Goal: Transaction & Acquisition: Purchase product/service

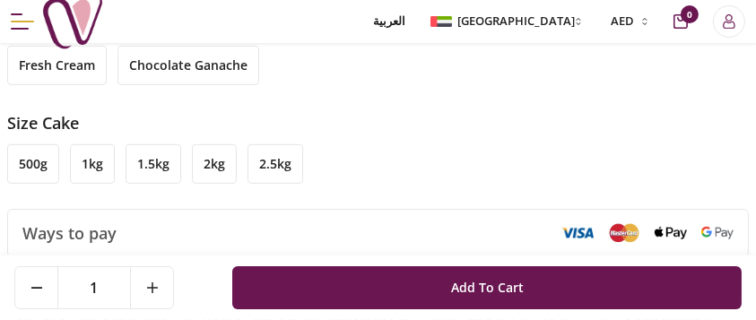
scroll to position [1196, 0]
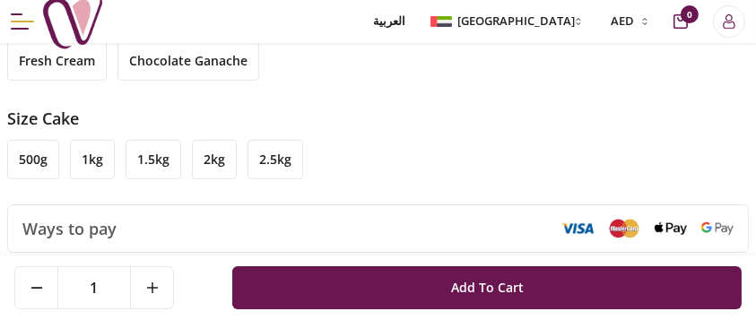
click at [91, 162] on li "1kg" at bounding box center [92, 159] width 45 height 39
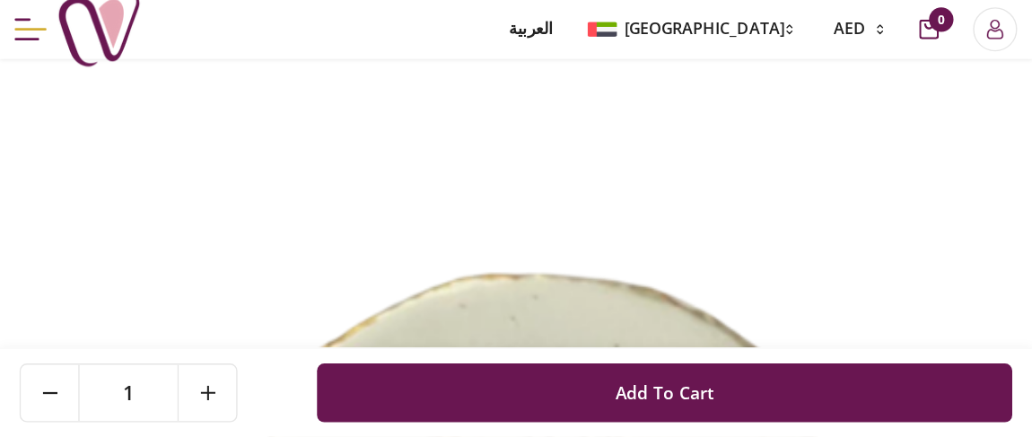
scroll to position [0, 0]
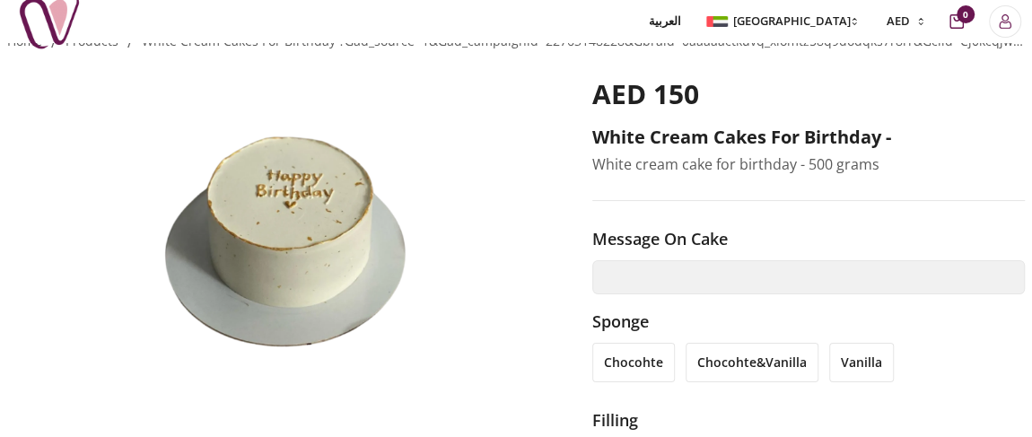
drag, startPoint x: 660, startPoint y: 18, endPoint x: 308, endPoint y: 64, distance: 354.7
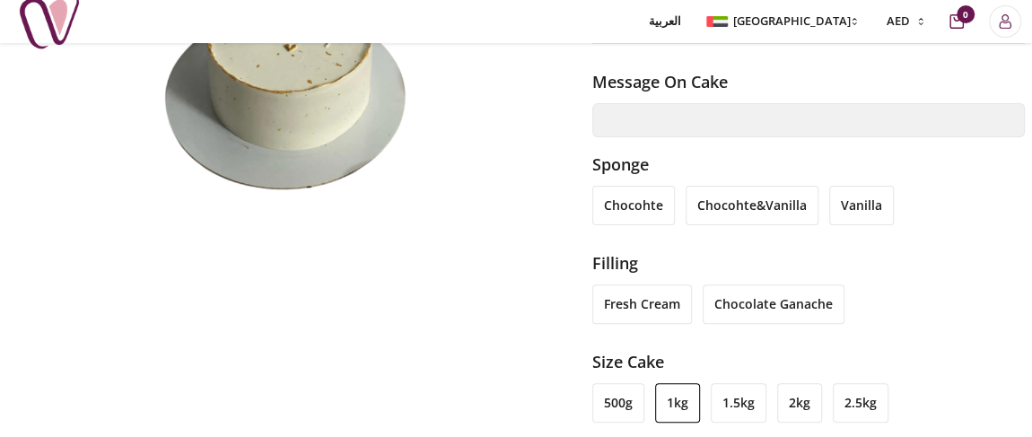
scroll to position [162, 0]
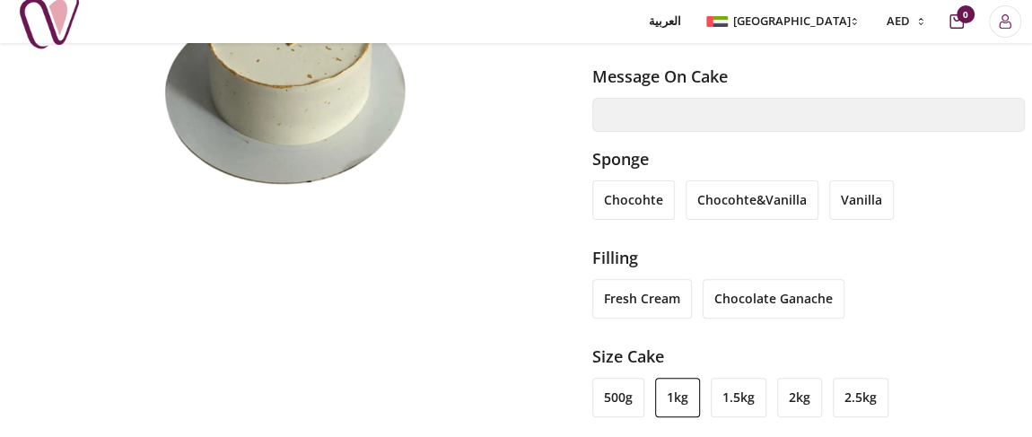
click at [747, 199] on li "chocohte&vanilla" at bounding box center [752, 199] width 133 height 39
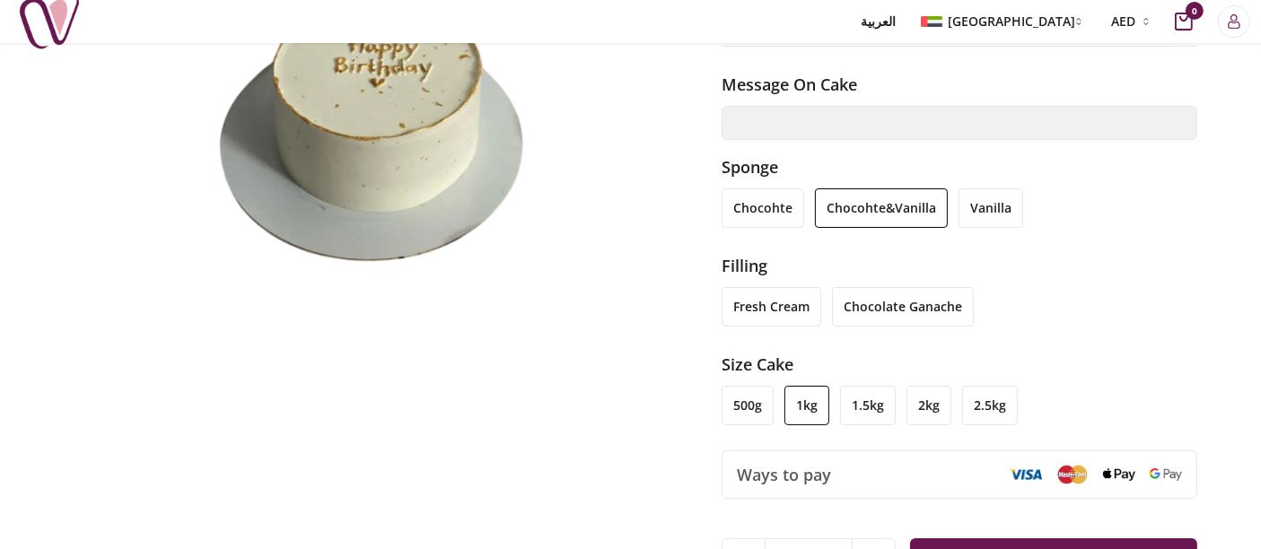
scroll to position [0, 0]
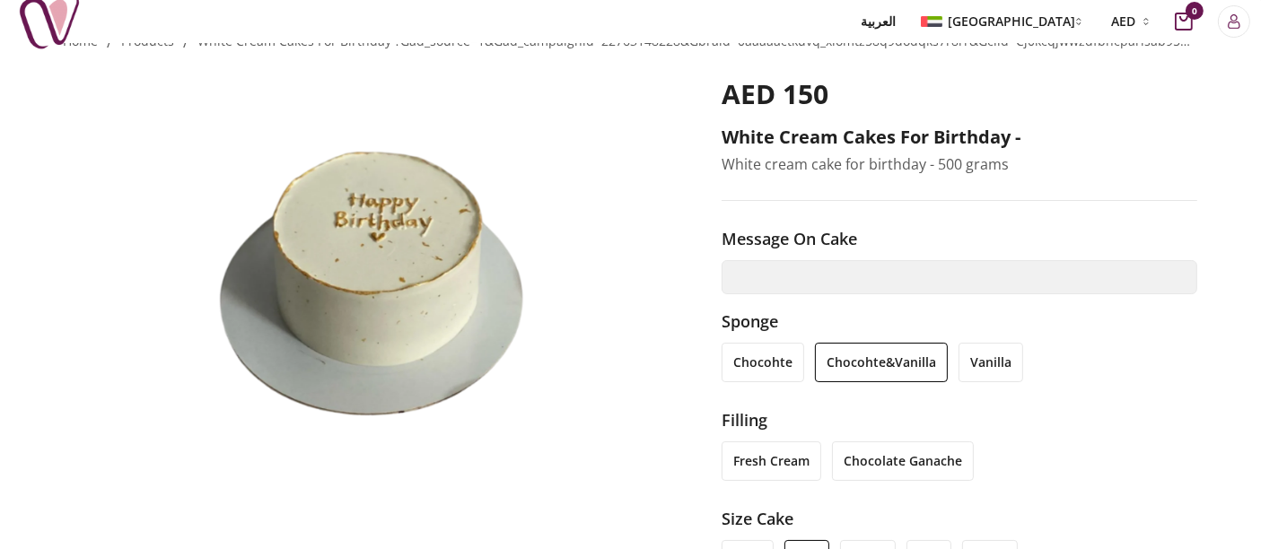
click at [756, 328] on li "vanilla" at bounding box center [990, 362] width 65 height 39
click at [756, 328] on li "chocohte&vanilla" at bounding box center [881, 362] width 133 height 39
click at [756, 328] on li "fresh cream" at bounding box center [771, 461] width 100 height 39
click at [756, 22] on icon "Login" at bounding box center [1234, 25] width 12 height 7
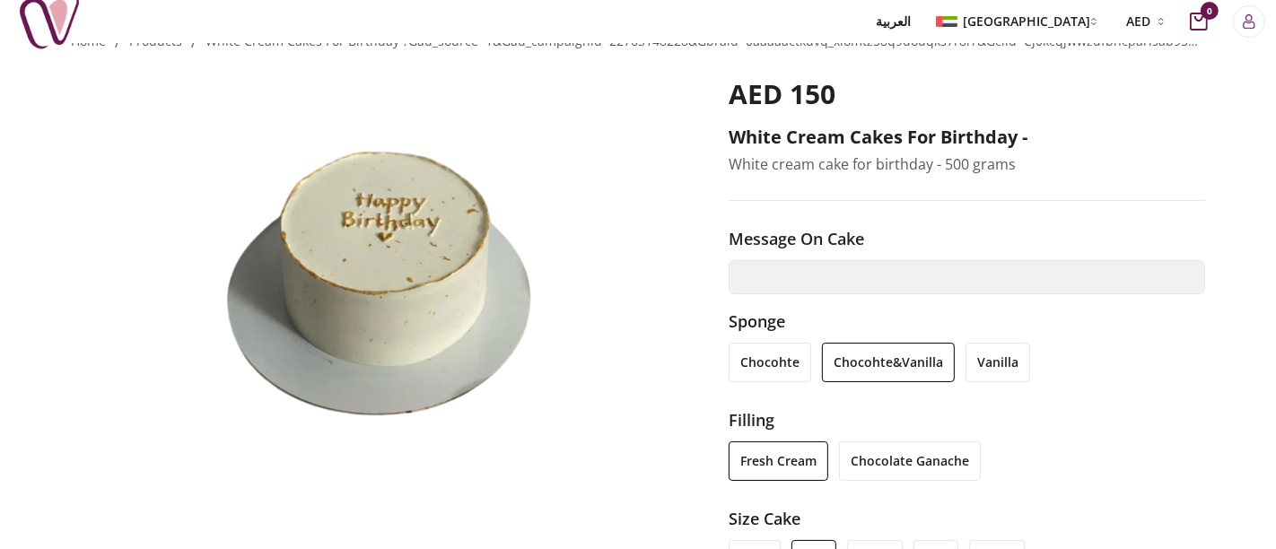
drag, startPoint x: 843, startPoint y: 77, endPoint x: 622, endPoint y: 16, distance: 229.0
click at [756, 76] on button "Close panel" at bounding box center [851, 65] width 31 height 31
